Goal: Task Accomplishment & Management: Use online tool/utility

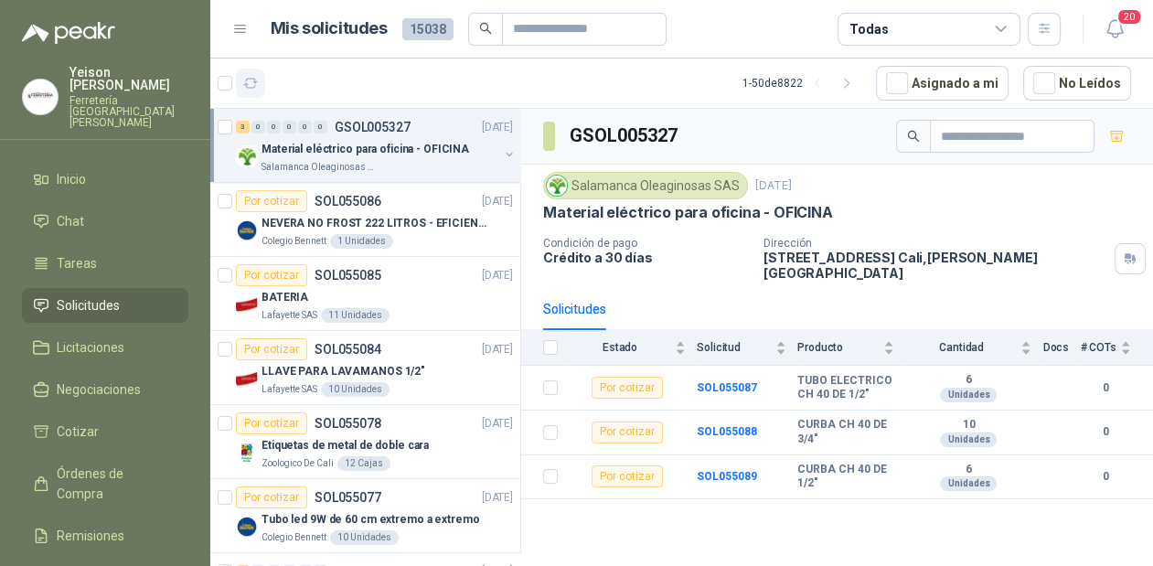
click at [256, 83] on icon "button" at bounding box center [251, 84] width 16 height 16
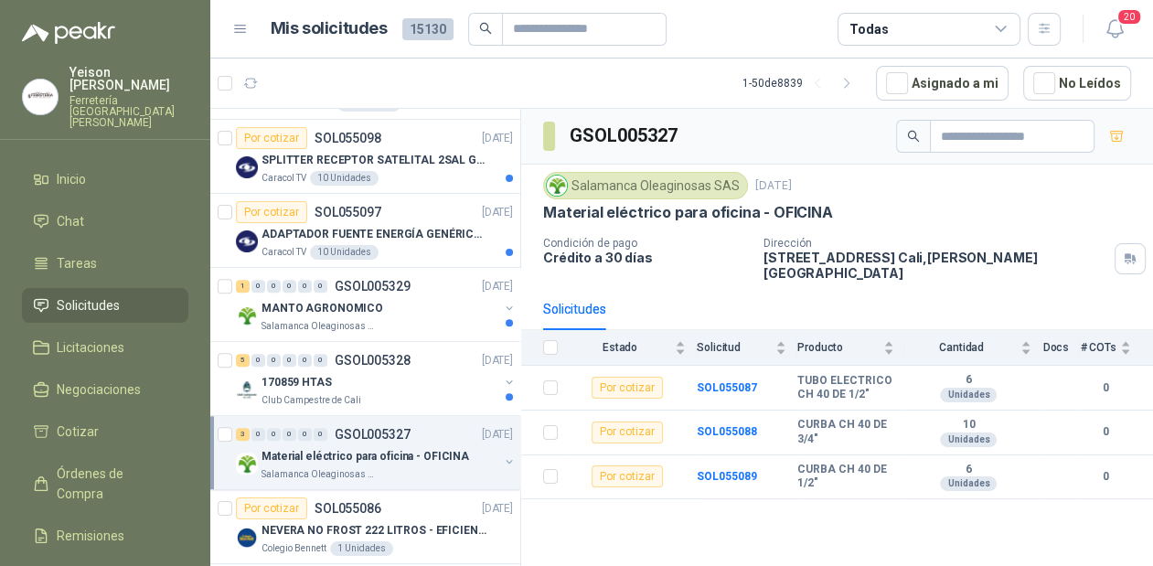
scroll to position [1024, 0]
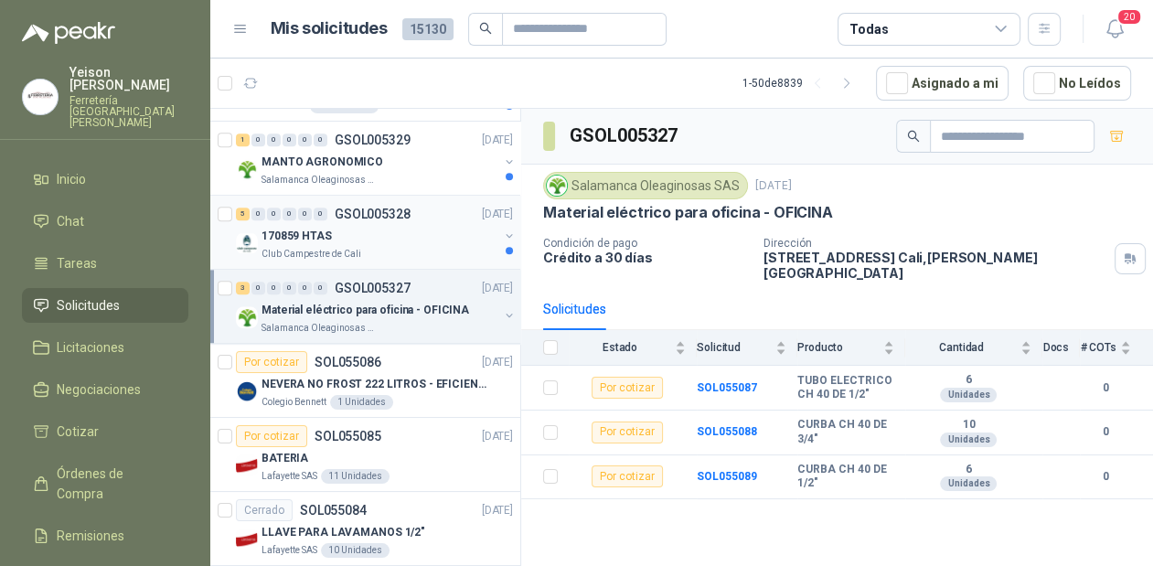
click at [365, 247] on div "Club Campestre de Cali" at bounding box center [379, 254] width 237 height 15
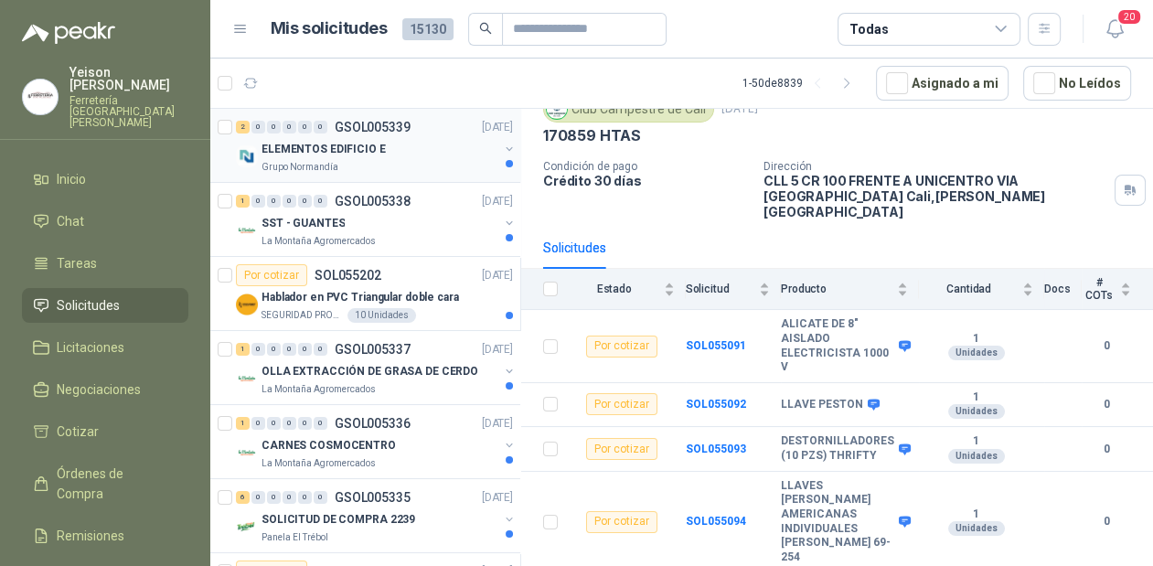
click at [425, 158] on div "ELEMENTOS EDIFICIO E" at bounding box center [379, 149] width 237 height 22
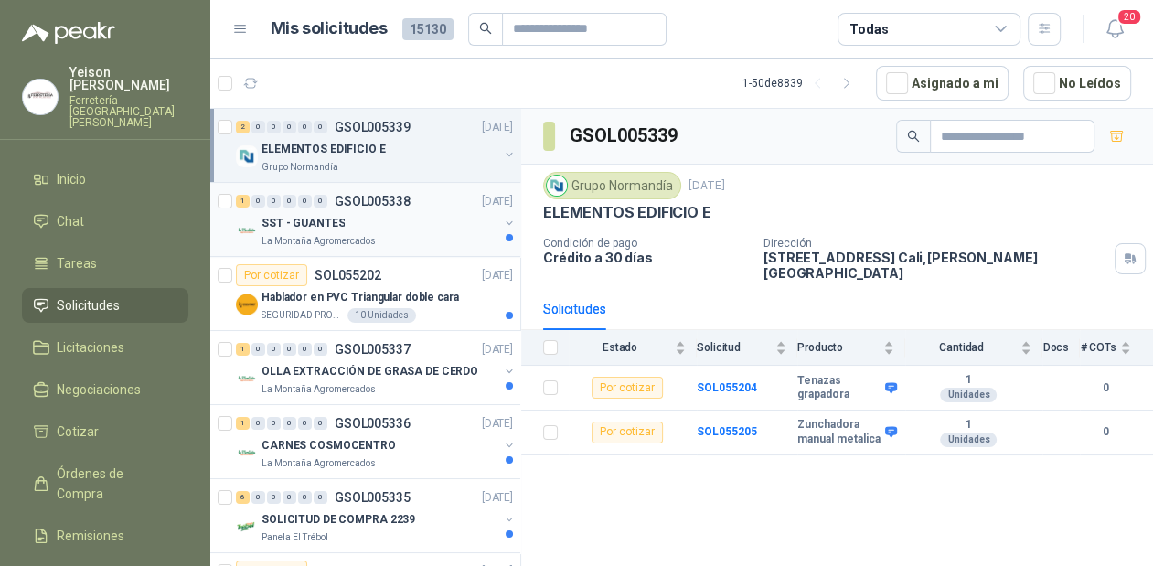
click at [367, 229] on div "SST - GUANTES" at bounding box center [379, 223] width 237 height 22
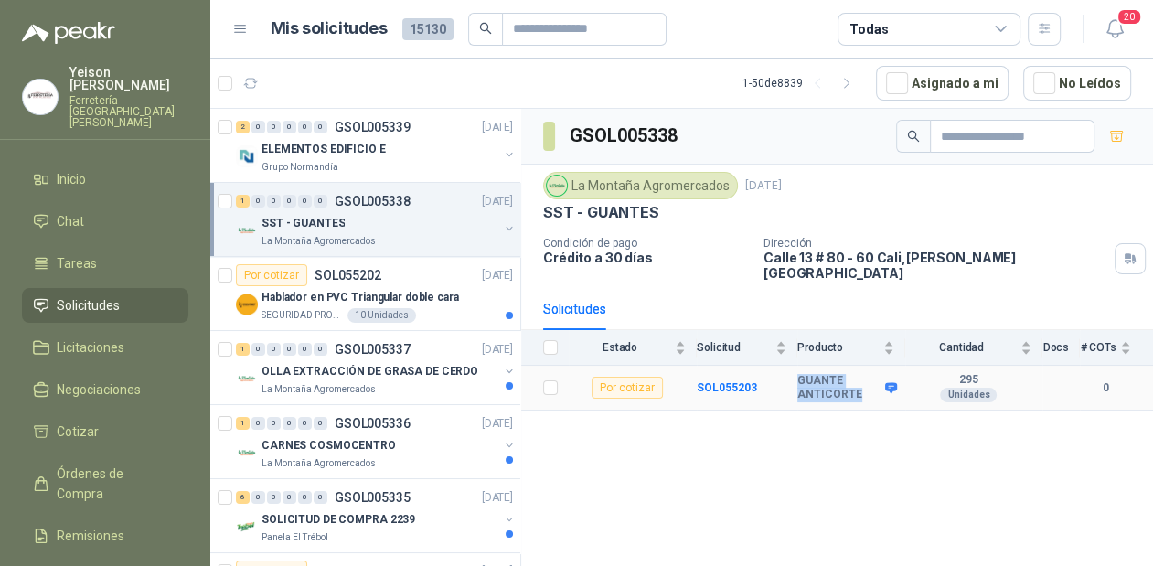
drag, startPoint x: 855, startPoint y: 379, endPoint x: 790, endPoint y: 363, distance: 67.0
click at [790, 366] on tr "Por cotizar SOL055203 GUANTE ANTICORTE 295 Unidades 0" at bounding box center [837, 388] width 632 height 45
copy tr "GUANTE ANTICORTE"
click at [371, 165] on div "Grupo Normandía" at bounding box center [379, 167] width 237 height 15
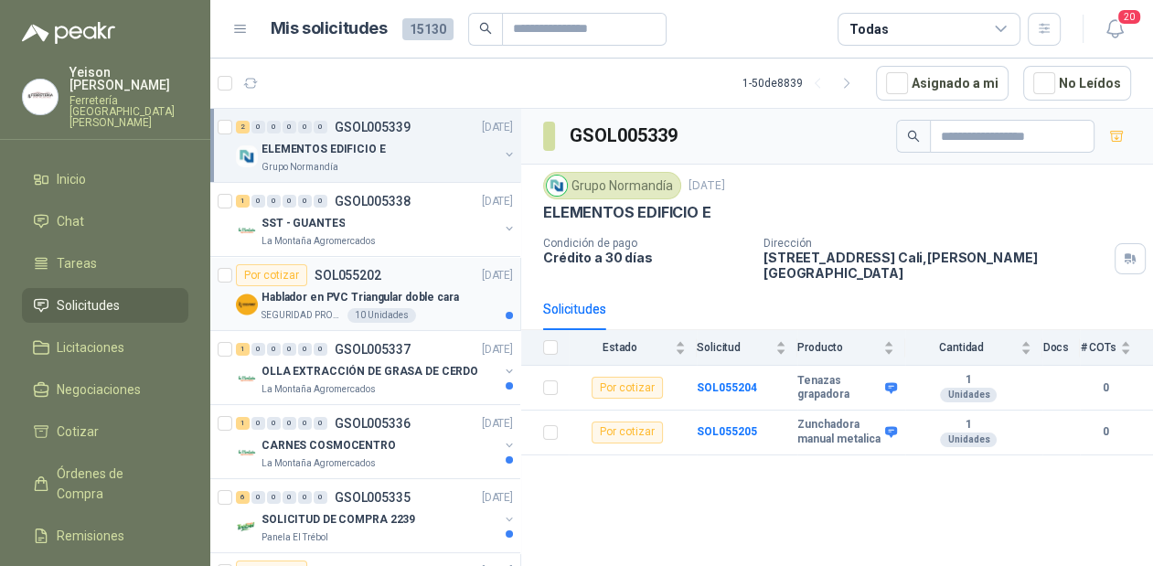
scroll to position [73, 0]
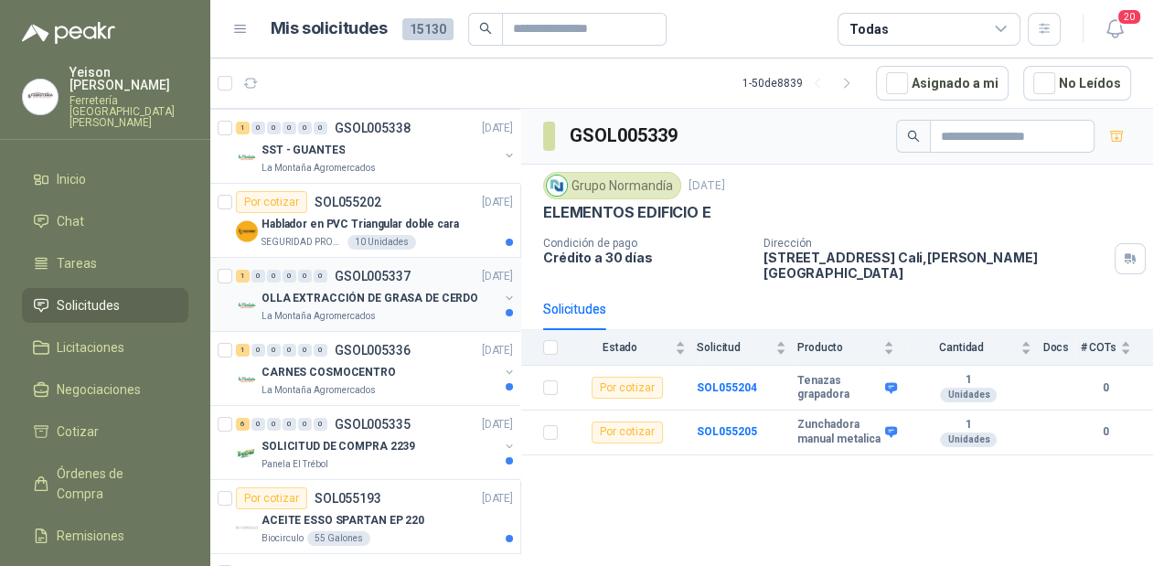
click at [363, 300] on p "OLLA EXTRACCIÓN DE GRASA DE CERDO" at bounding box center [369, 298] width 217 height 17
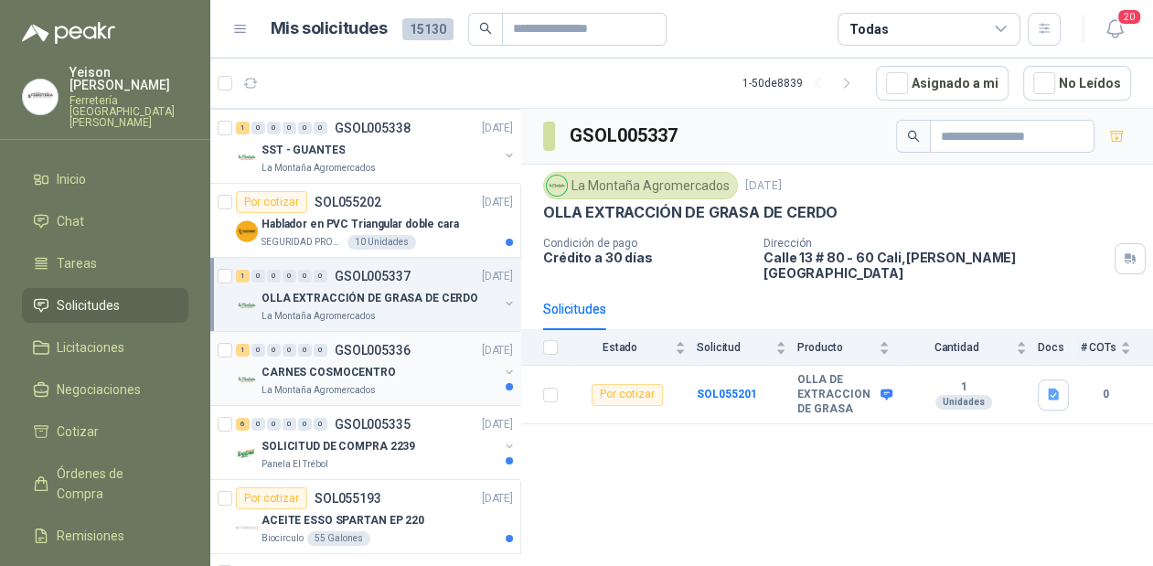
click at [347, 386] on p "La Montaña Agromercados" at bounding box center [318, 390] width 114 height 15
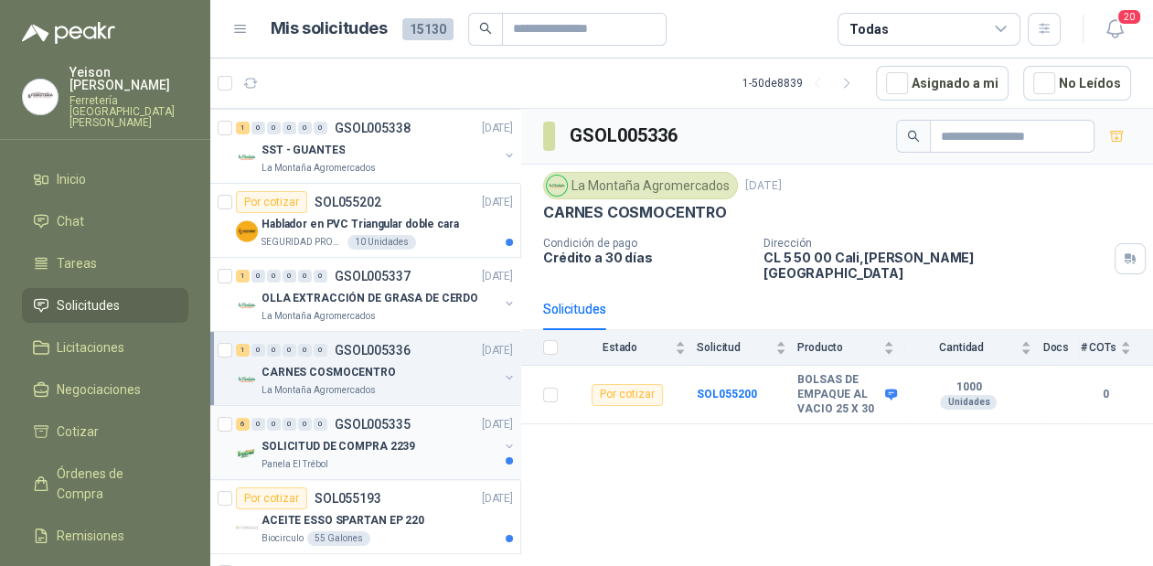
click at [388, 442] on p "SOLICITUD DE COMPRA 2239" at bounding box center [338, 446] width 154 height 17
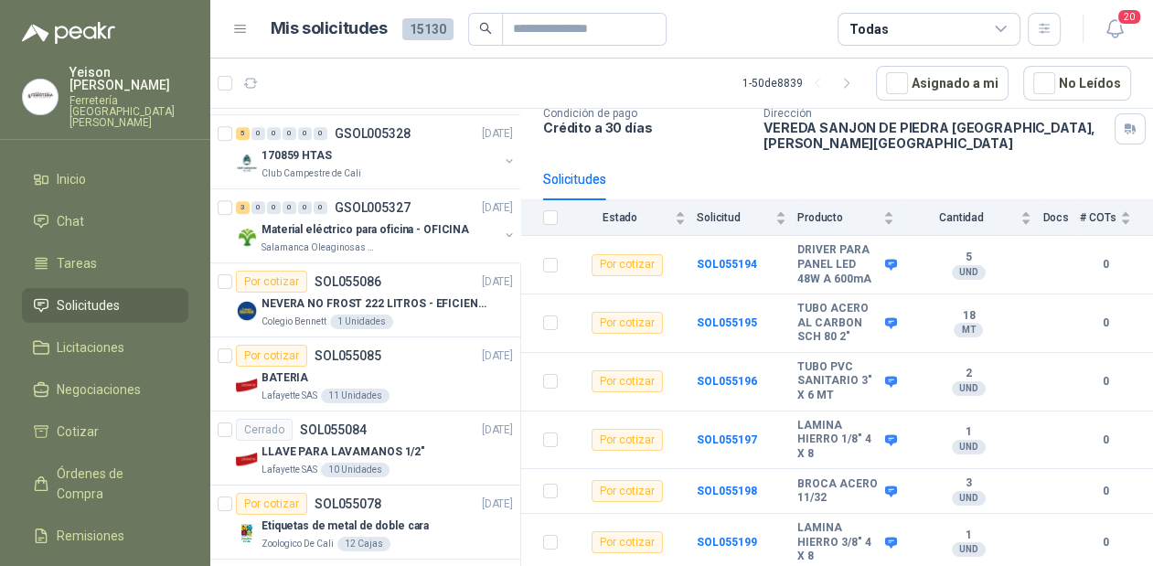
scroll to position [1097, 0]
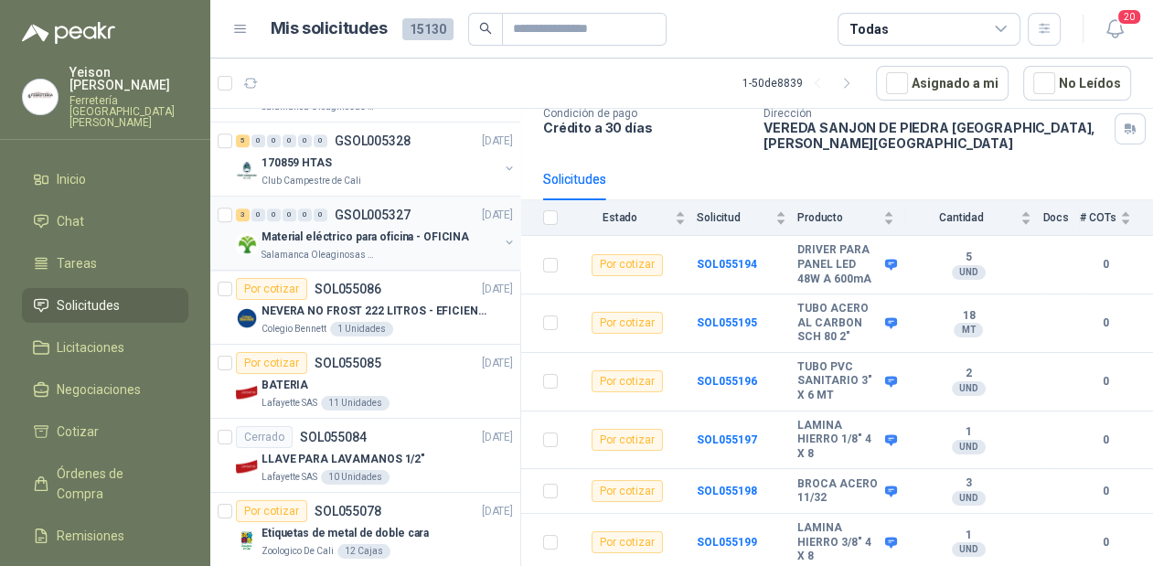
click at [398, 240] on p "Material eléctrico para oficina - OFICINA" at bounding box center [364, 237] width 207 height 17
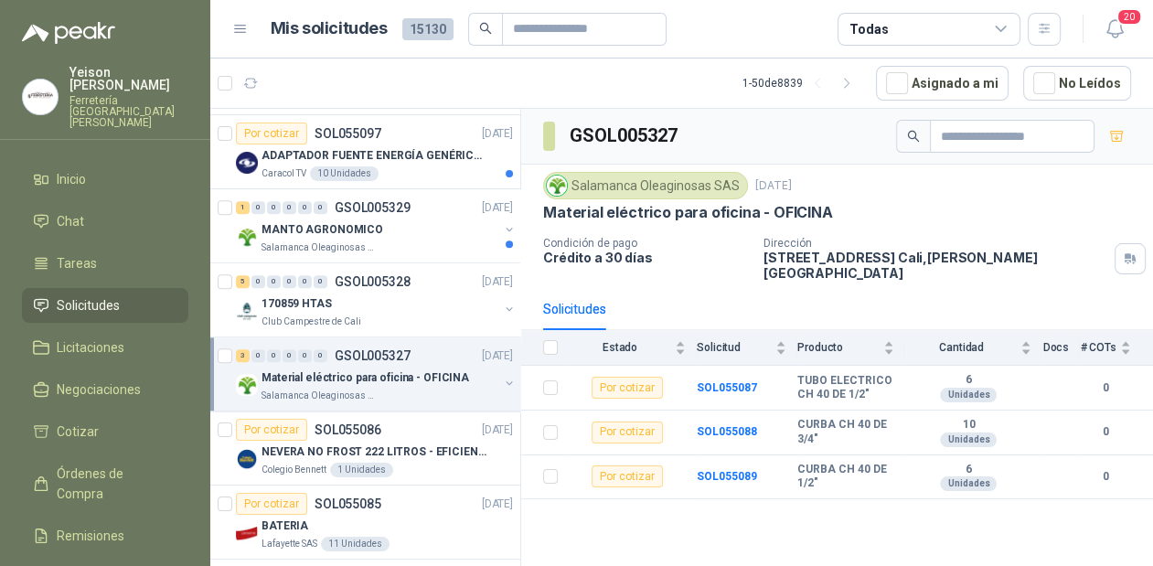
scroll to position [951, 0]
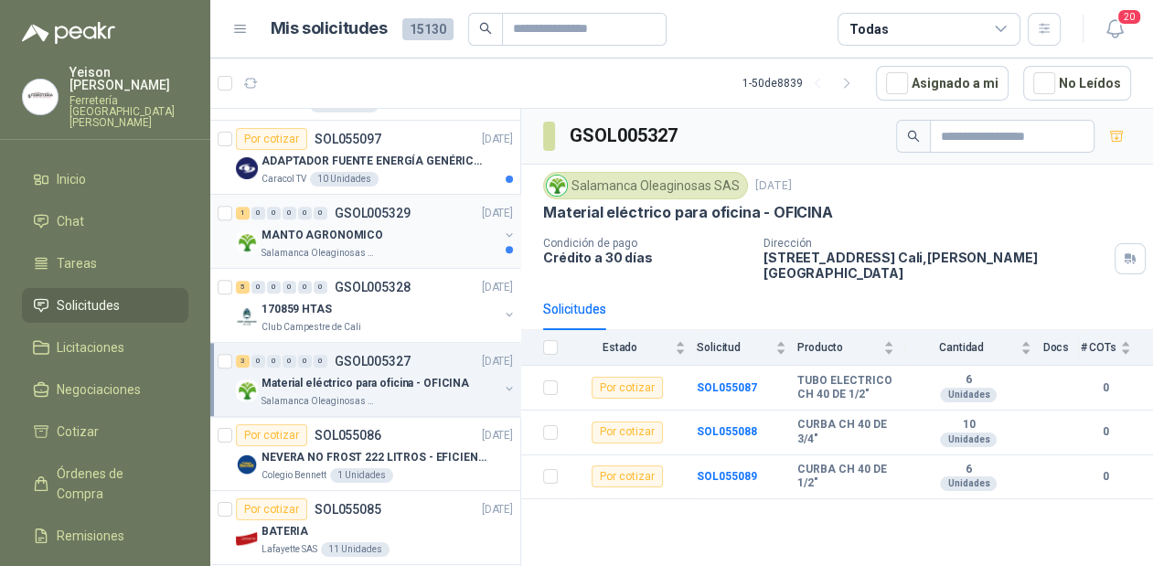
click at [362, 246] on p "Salamanca Oleaginosas SAS" at bounding box center [318, 253] width 115 height 15
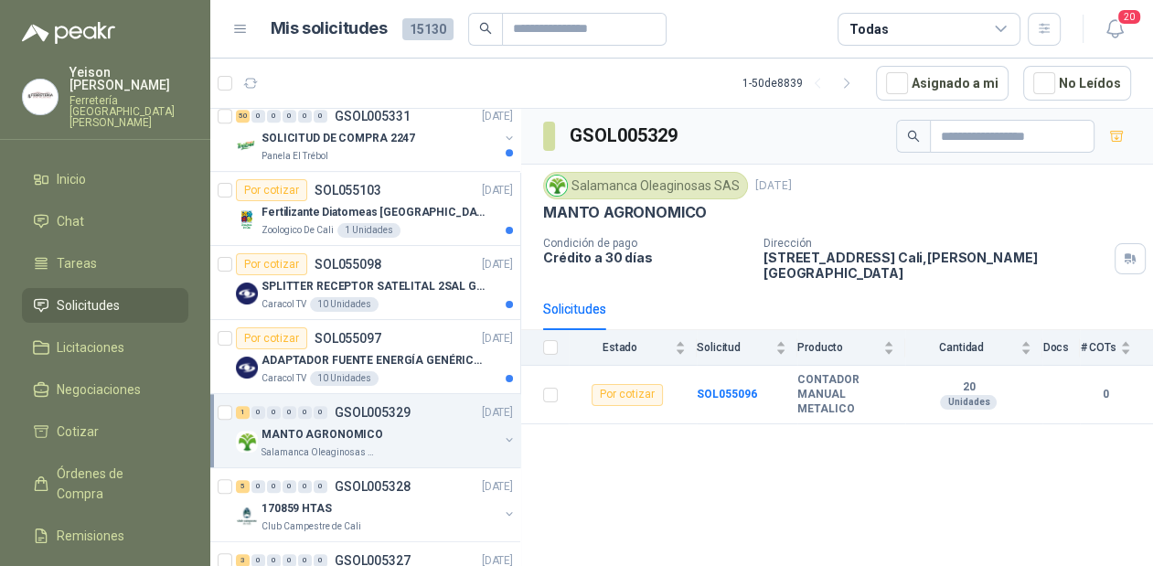
scroll to position [731, 0]
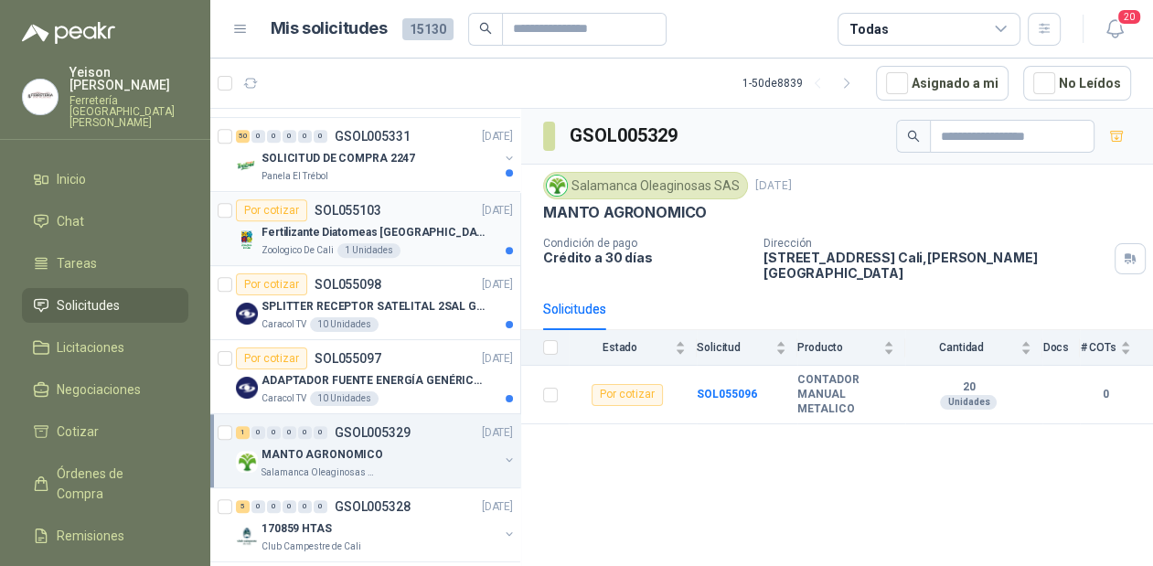
click at [370, 238] on div "Fertilizante Diatomeas [GEOGRAPHIC_DATA] 25kg Polvo" at bounding box center [386, 232] width 251 height 22
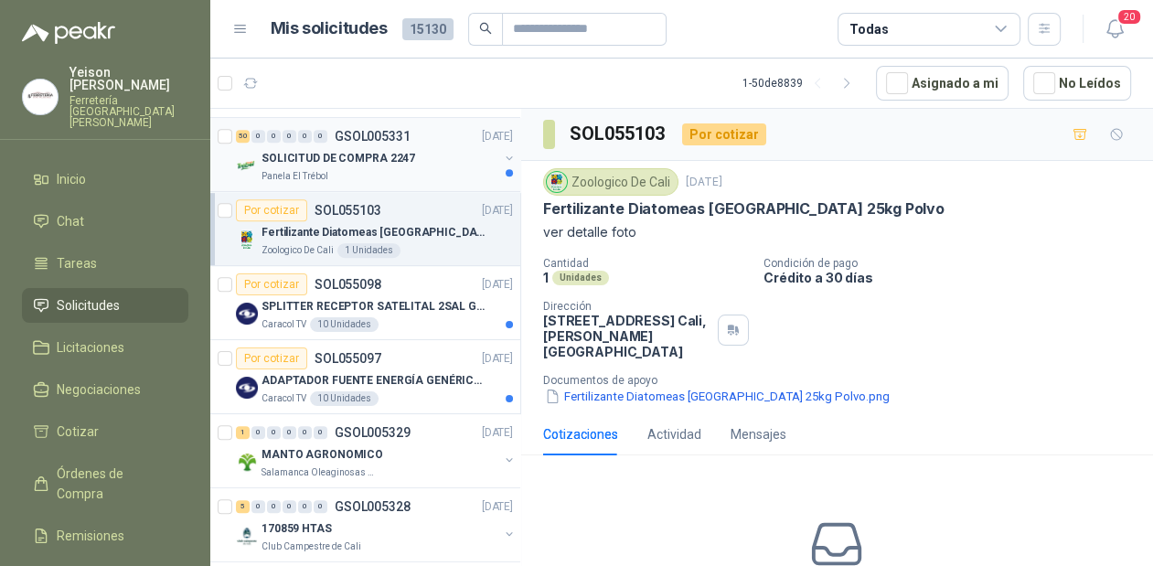
click at [390, 165] on div "SOLICITUD DE COMPRA 2247" at bounding box center [379, 158] width 237 height 22
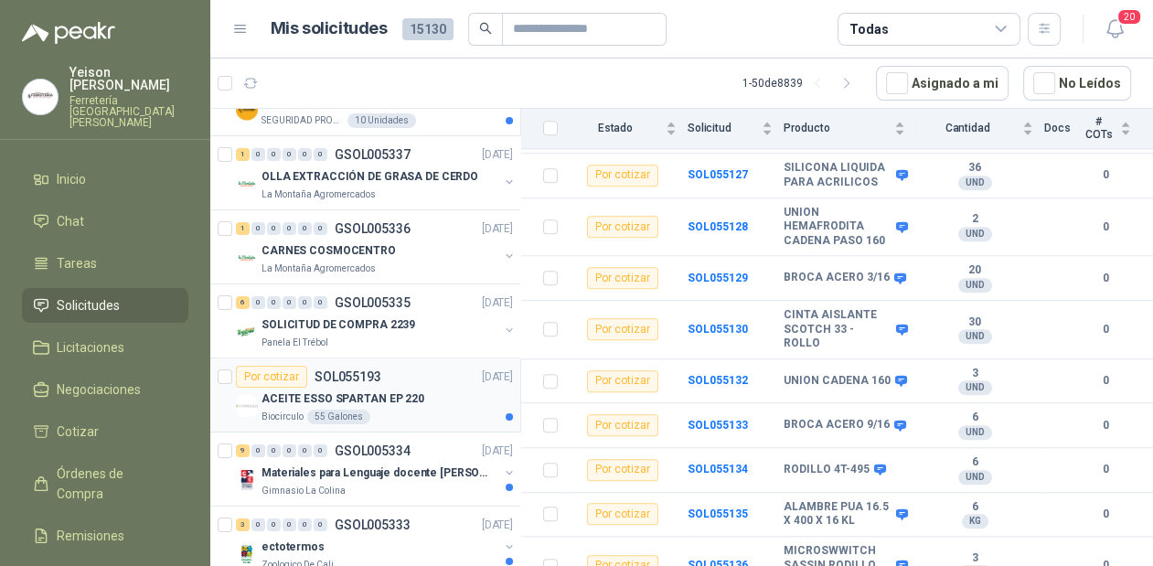
scroll to position [292, 0]
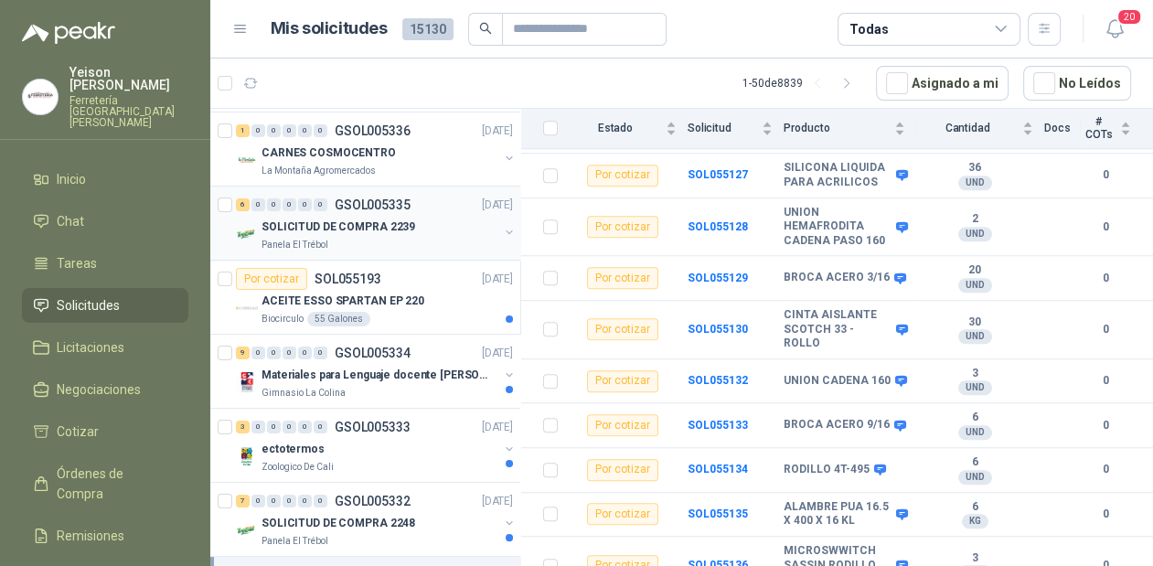
click at [382, 246] on div "Panela El Trébol" at bounding box center [379, 245] width 237 height 15
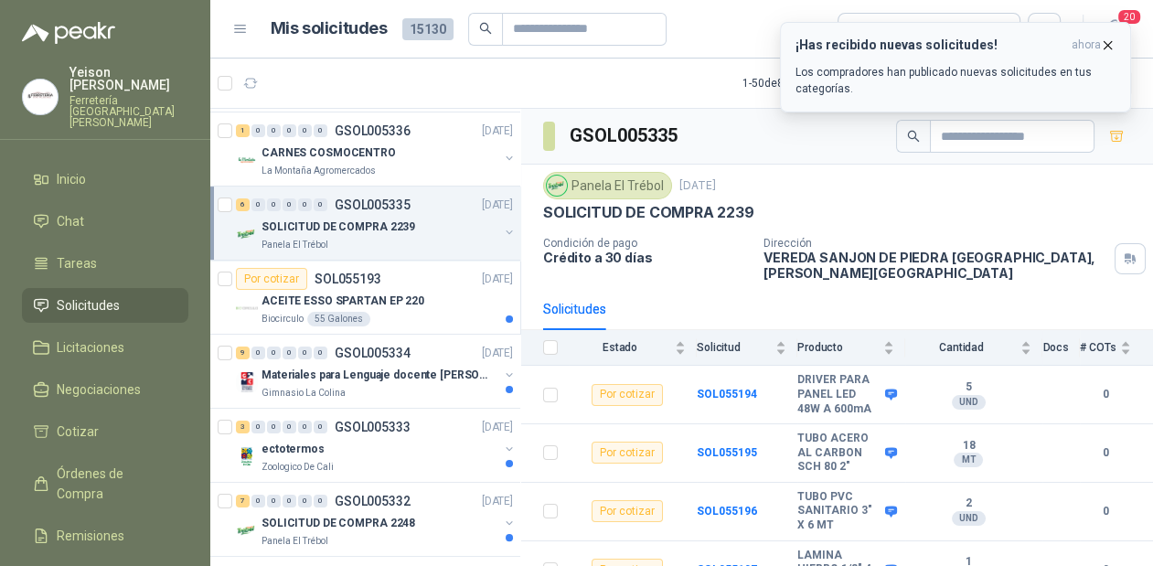
click at [1114, 40] on icon "button" at bounding box center [1108, 45] width 16 height 16
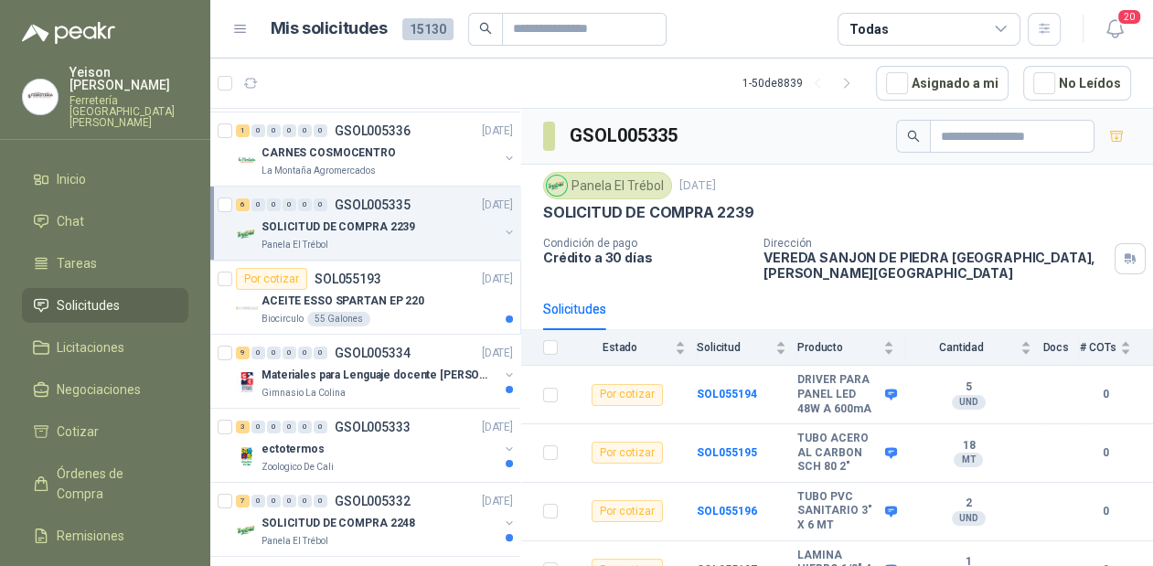
scroll to position [73, 0]
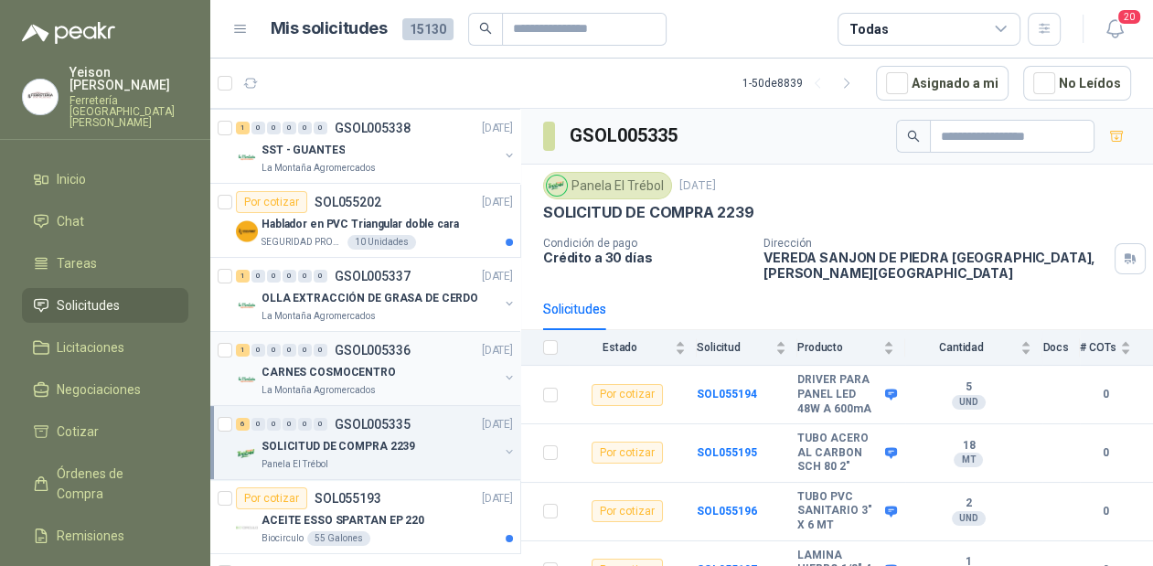
click at [406, 377] on div "CARNES COSMOCENTRO" at bounding box center [379, 372] width 237 height 22
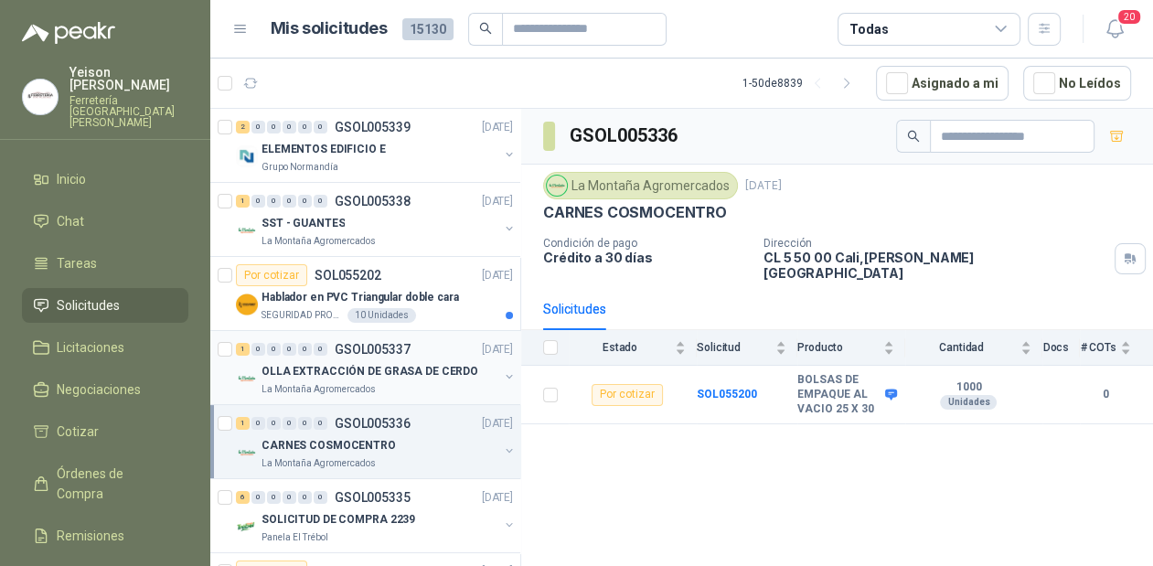
click at [407, 360] on div "OLLA EXTRACCIÓN DE GRASA DE CERDO" at bounding box center [379, 371] width 237 height 22
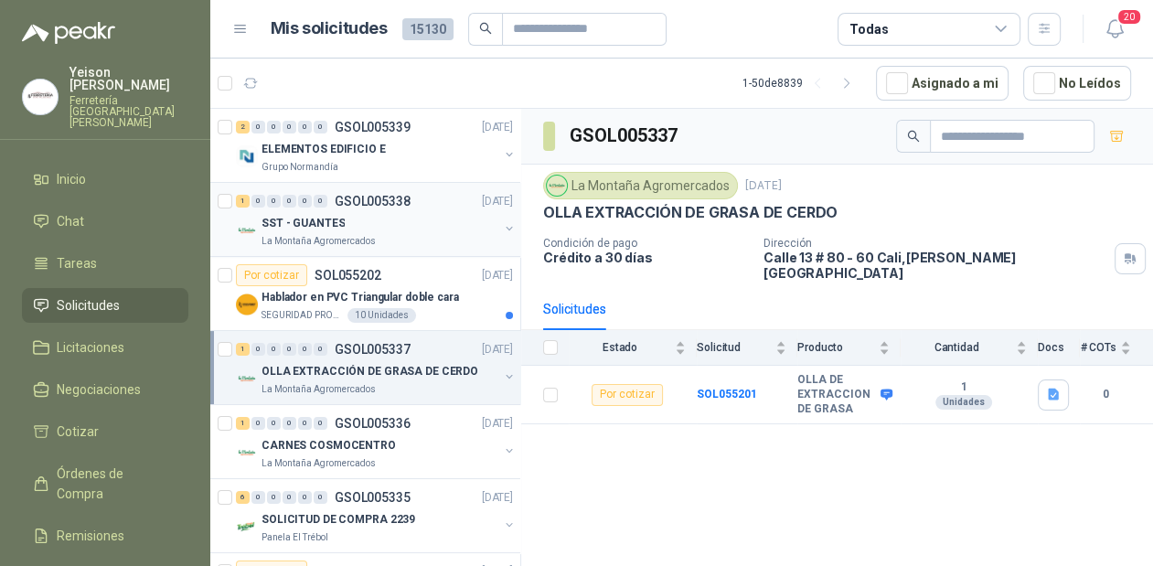
click at [431, 219] on div "SST - GUANTES" at bounding box center [379, 223] width 237 height 22
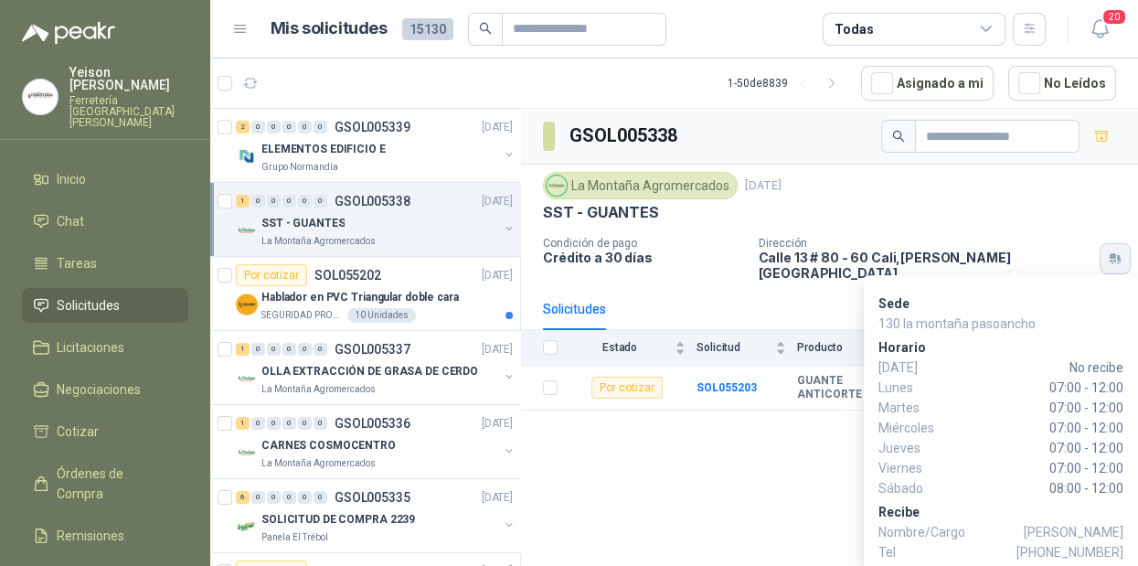
click at [1100, 249] on button "button" at bounding box center [1115, 258] width 31 height 31
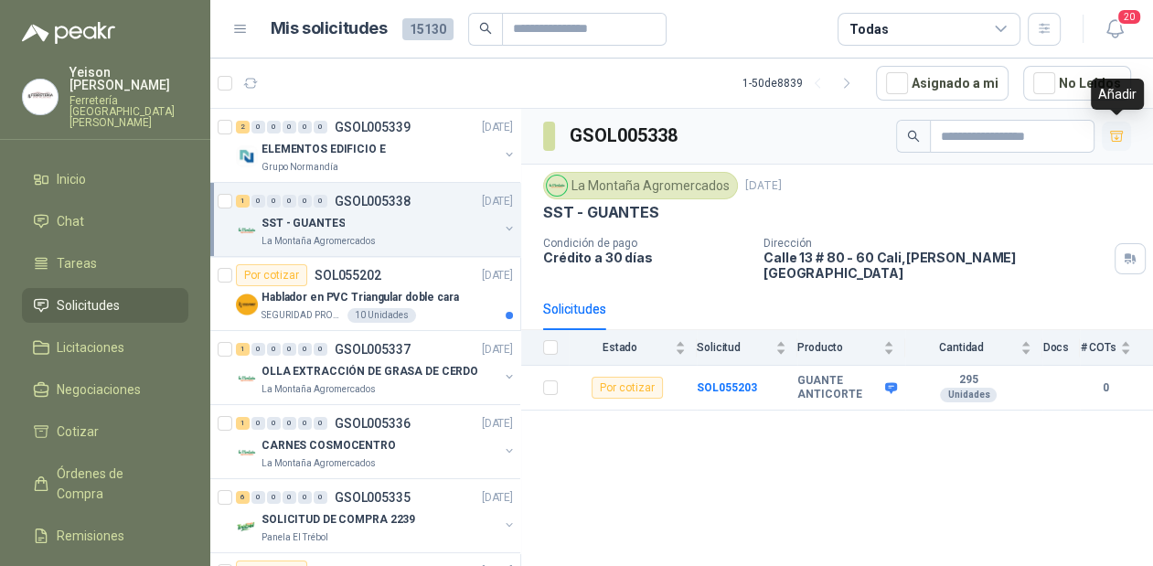
click at [1122, 139] on icon "button" at bounding box center [1117, 137] width 16 height 16
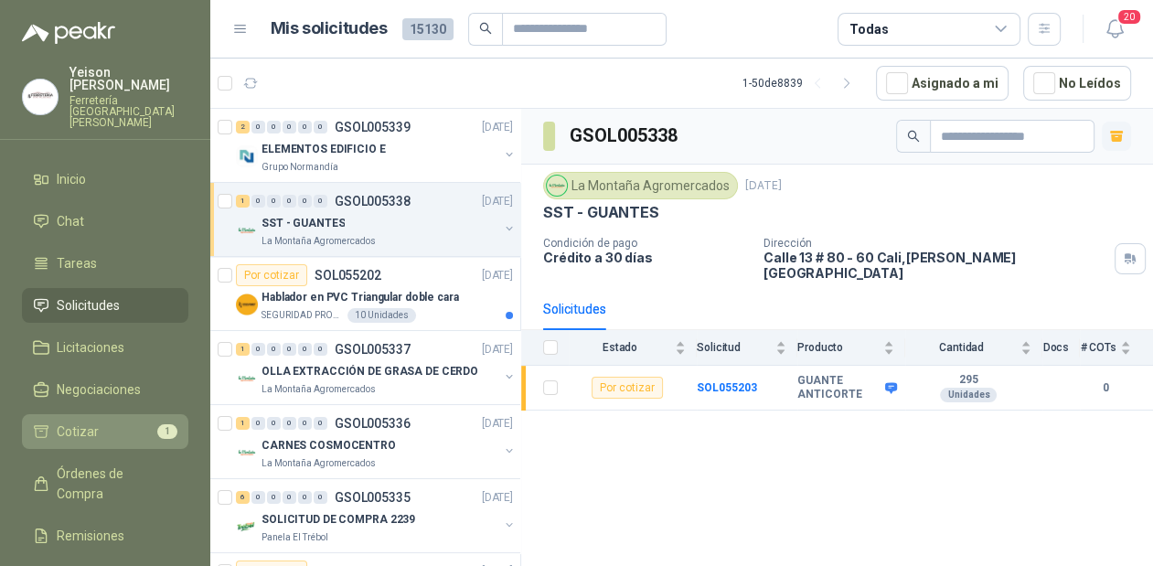
click at [119, 421] on li "Cotizar 1" at bounding box center [105, 431] width 144 height 20
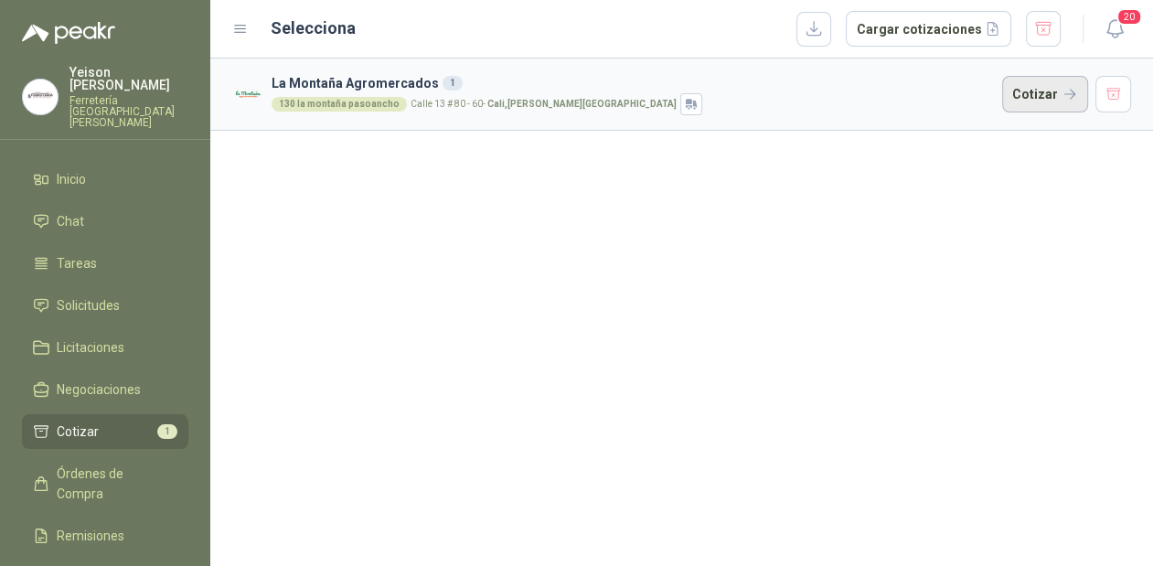
click at [1041, 90] on button "Cotizar" at bounding box center [1045, 94] width 86 height 37
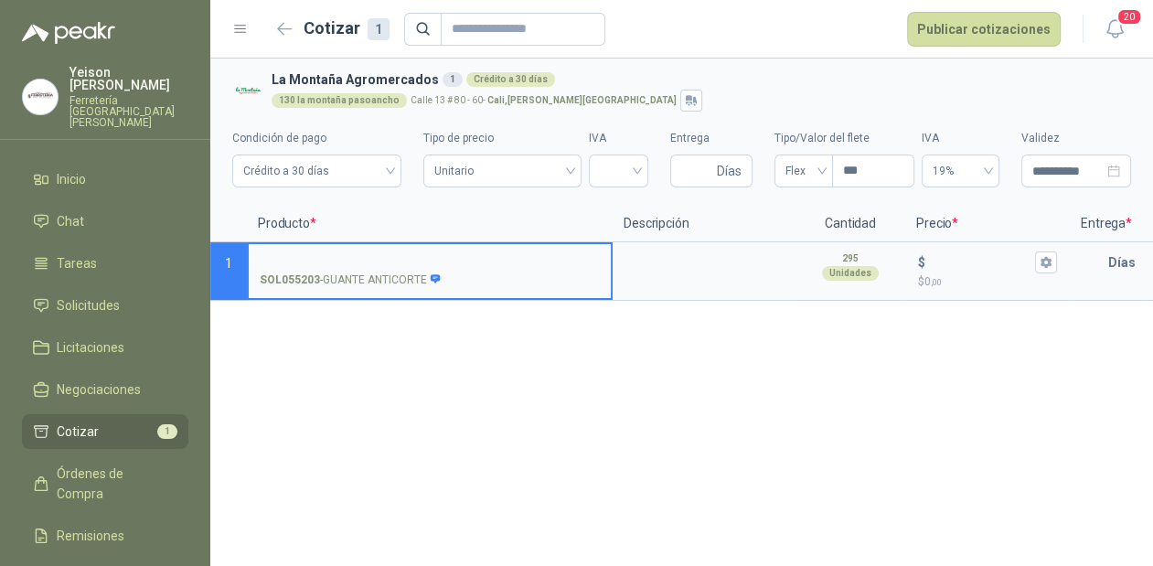
scroll to position [0, 333]
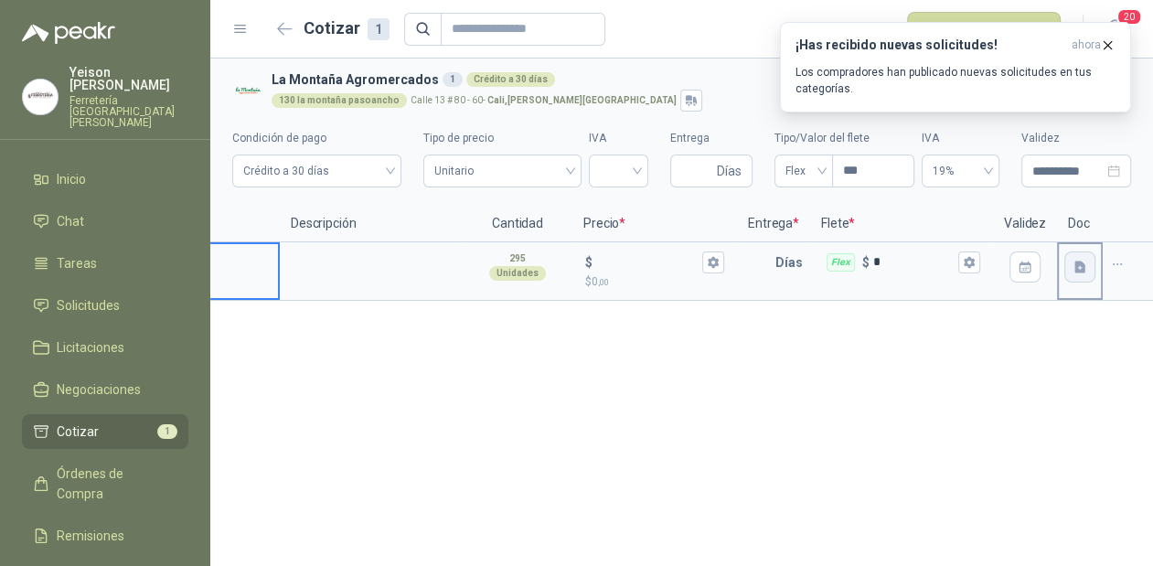
click at [1068, 265] on button "button" at bounding box center [1079, 266] width 31 height 31
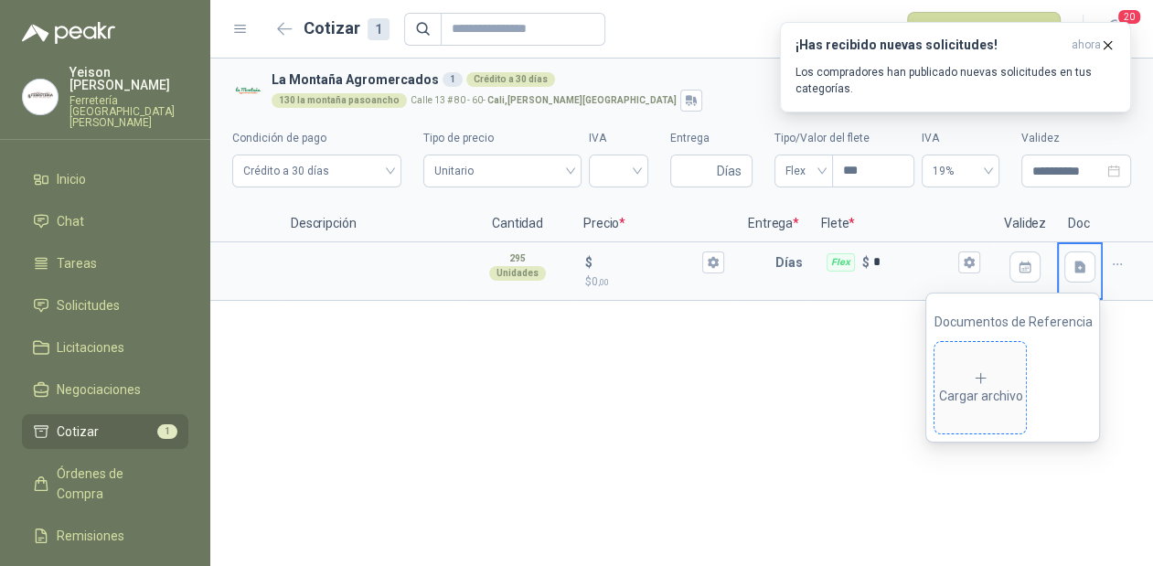
click at [1001, 386] on div "Cargar archivo" at bounding box center [980, 388] width 84 height 37
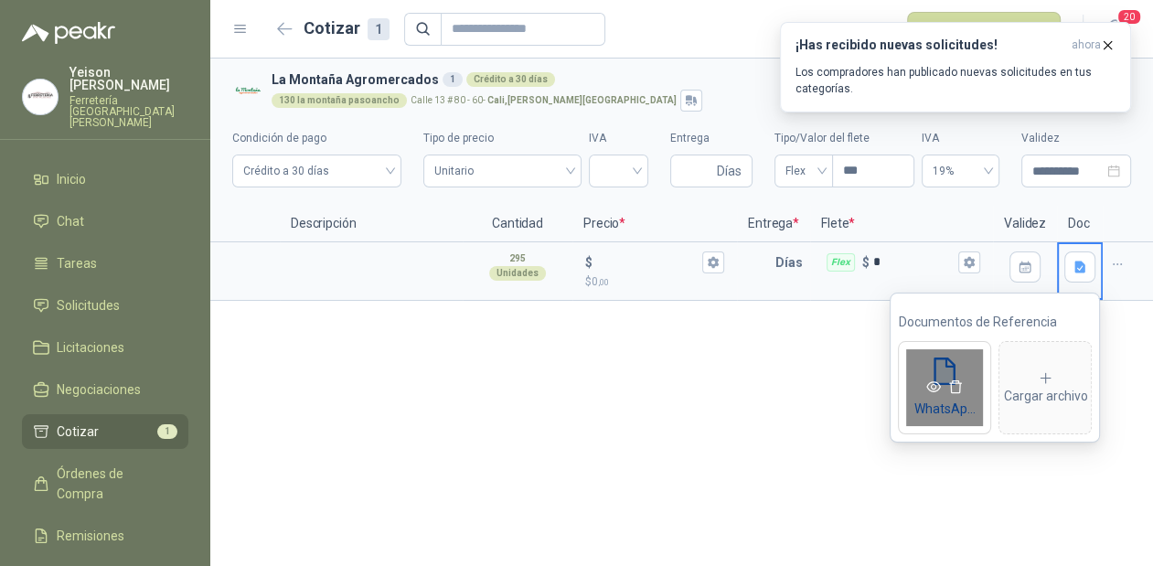
click at [929, 387] on icon "eye" at bounding box center [933, 386] width 15 height 15
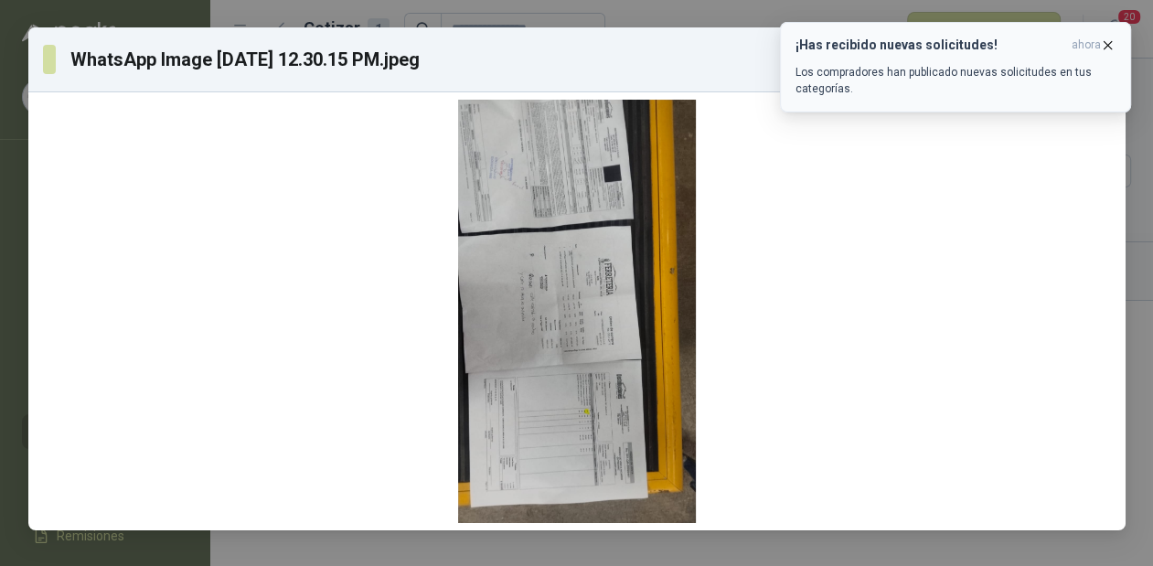
click at [1111, 47] on icon "button" at bounding box center [1108, 45] width 16 height 16
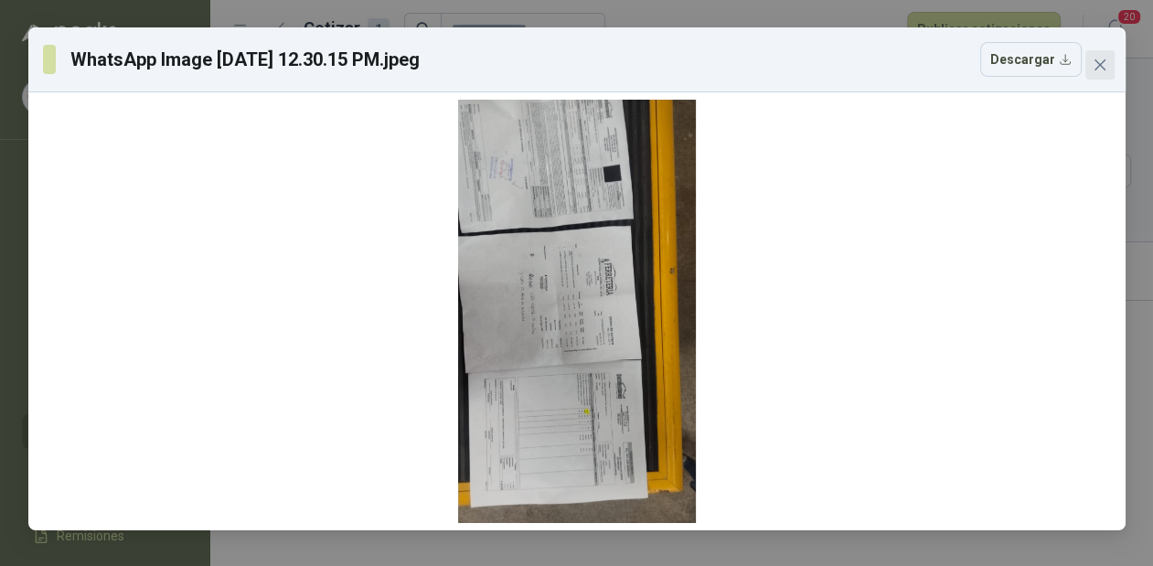
click at [1097, 58] on icon "close" at bounding box center [1099, 65] width 15 height 15
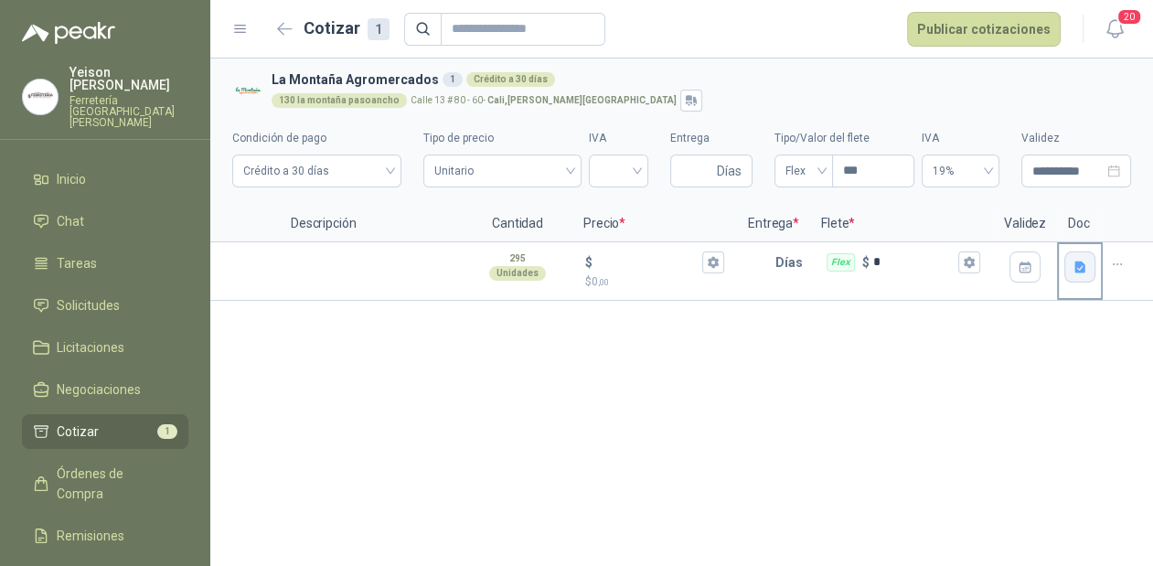
click at [1086, 268] on button "button" at bounding box center [1079, 266] width 31 height 31
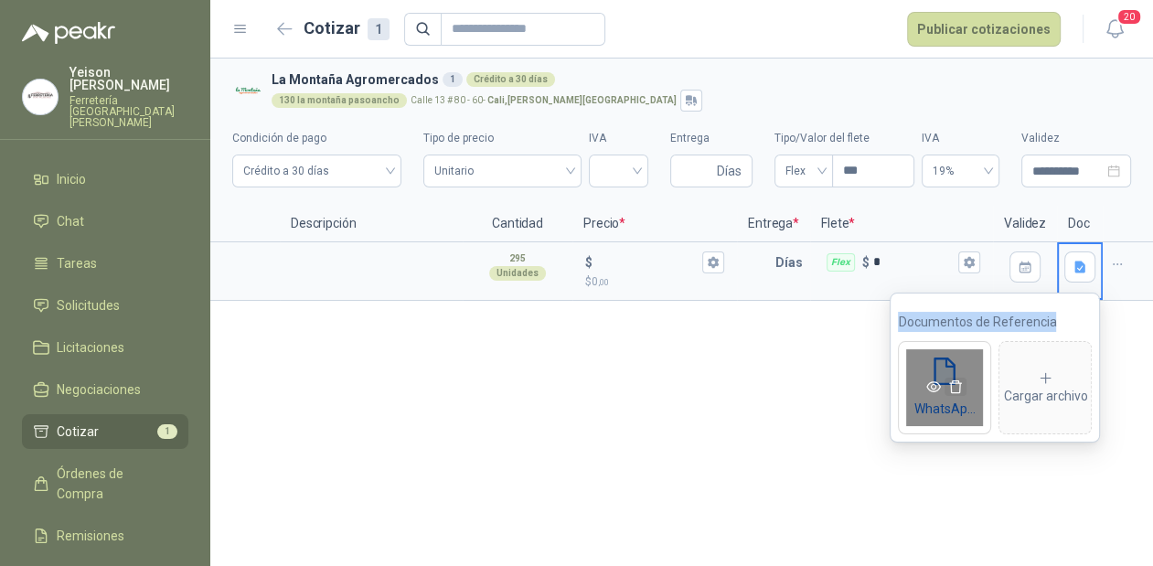
click at [953, 388] on icon "delete" at bounding box center [955, 386] width 15 height 15
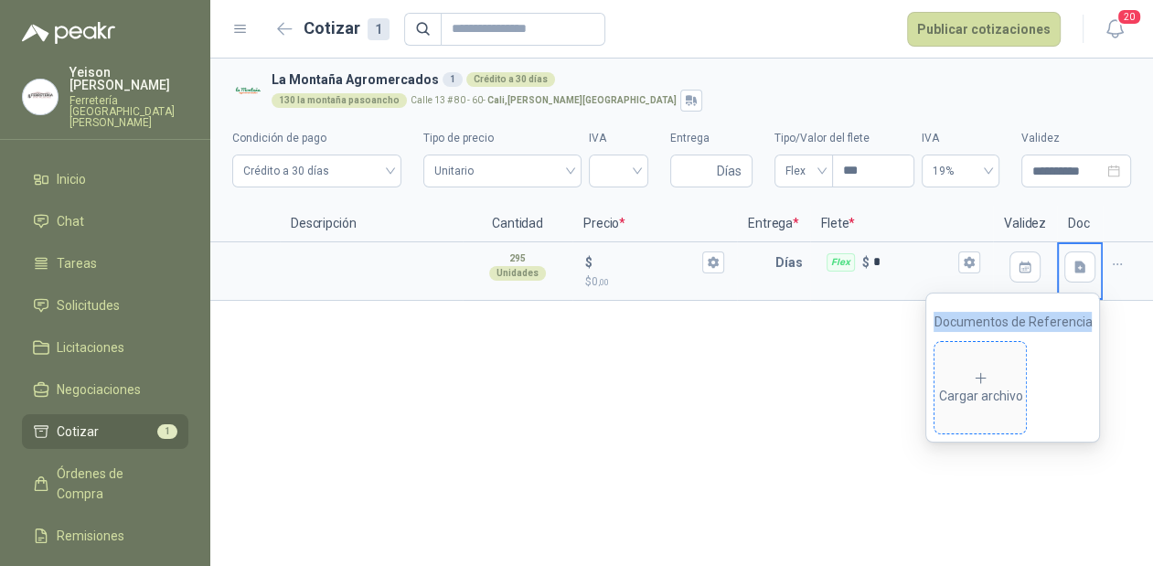
click at [973, 381] on div "Cargar archivo" at bounding box center [980, 388] width 84 height 37
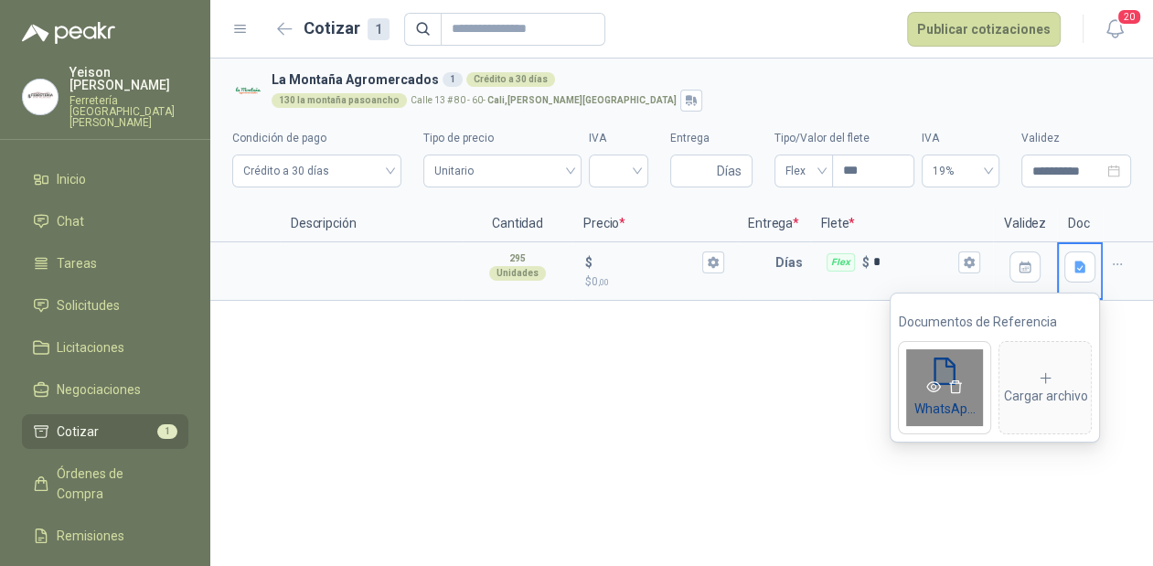
click at [938, 391] on icon "eye" at bounding box center [933, 386] width 15 height 15
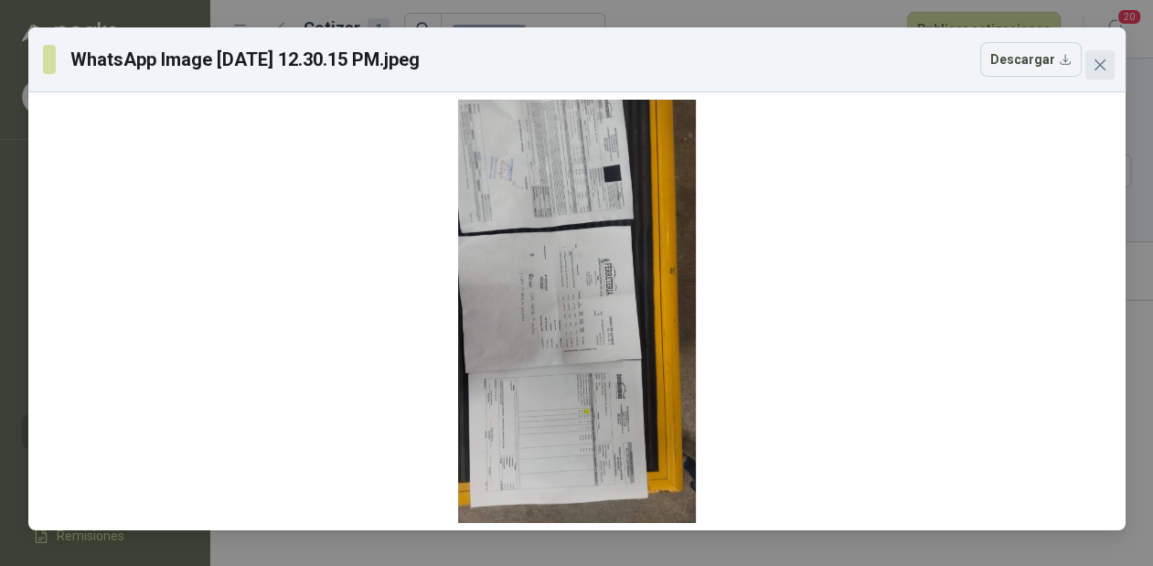
click at [1095, 54] on button "Close" at bounding box center [1099, 64] width 29 height 29
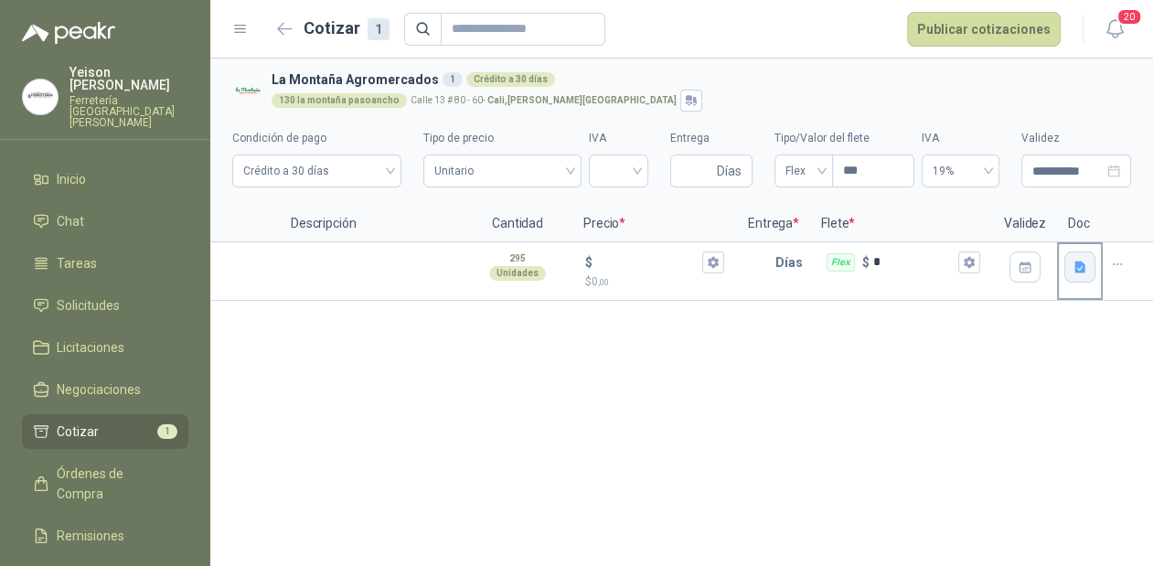
click at [1075, 263] on icon "button" at bounding box center [1079, 267] width 11 height 12
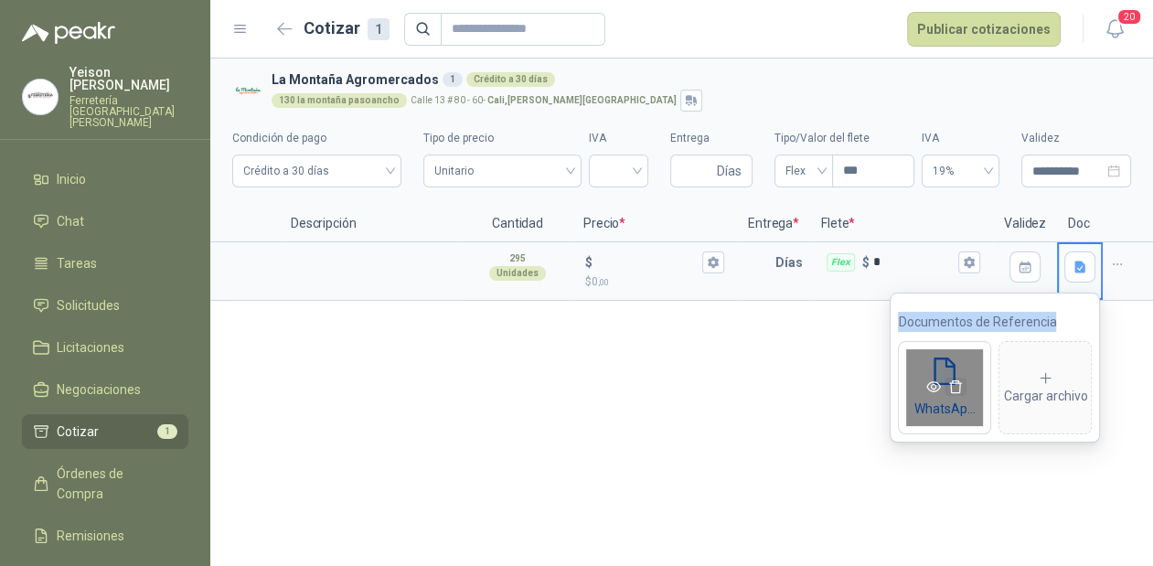
click at [962, 385] on span "button" at bounding box center [955, 386] width 22 height 15
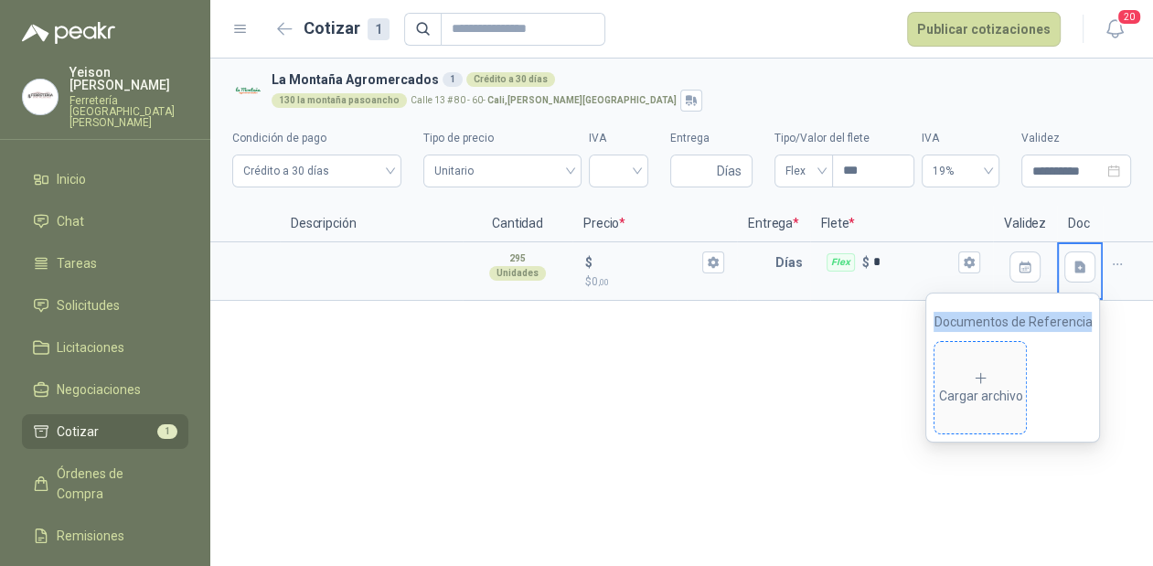
click at [1002, 380] on div "Cargar archivo" at bounding box center [980, 388] width 84 height 37
